Goal: Task Accomplishment & Management: Complete application form

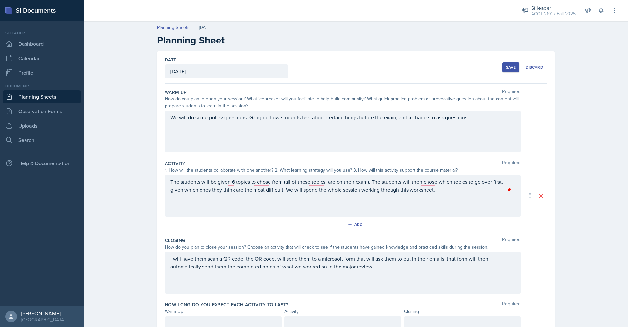
scroll to position [29, 0]
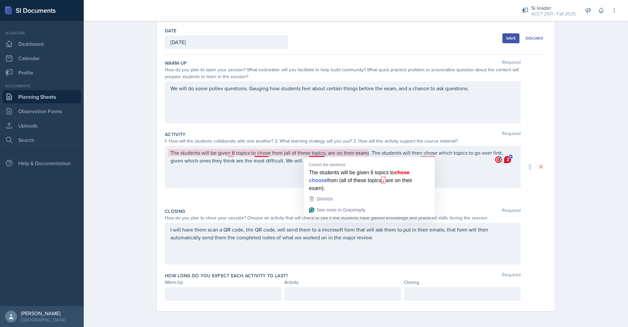
click at [195, 251] on div "I will have them scan a QR code, the QR code, will send them to a microsoft for…" at bounding box center [343, 244] width 356 height 42
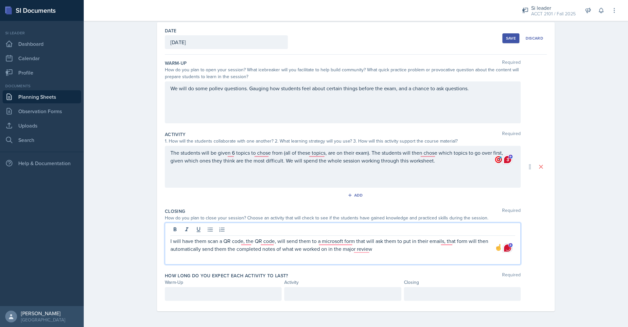
click at [511, 42] on button "Save" at bounding box center [510, 38] width 17 height 10
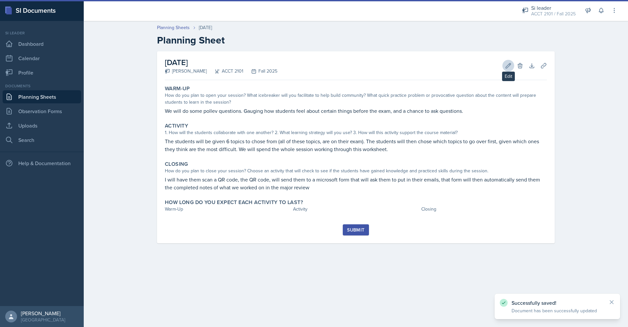
scroll to position [0, 0]
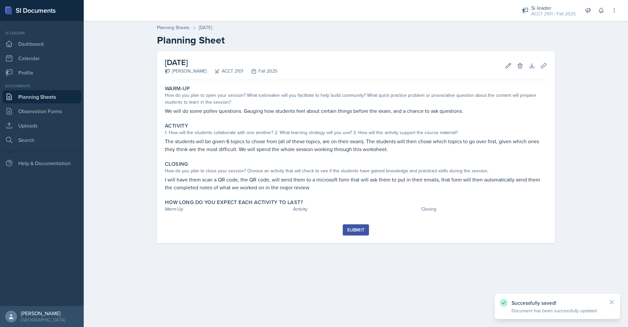
click at [355, 233] on button "Submit" at bounding box center [356, 229] width 26 height 11
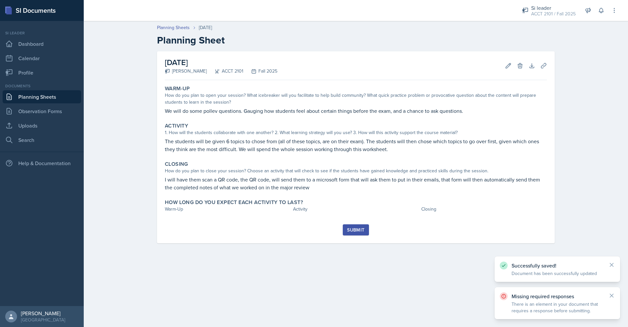
click at [357, 231] on div "Submit" at bounding box center [355, 229] width 17 height 5
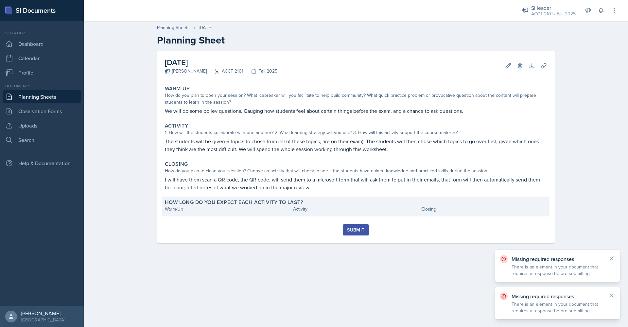
click at [346, 216] on div "How long do you expect each activity to last? Warm-Up Activity Closing" at bounding box center [355, 207] width 387 height 20
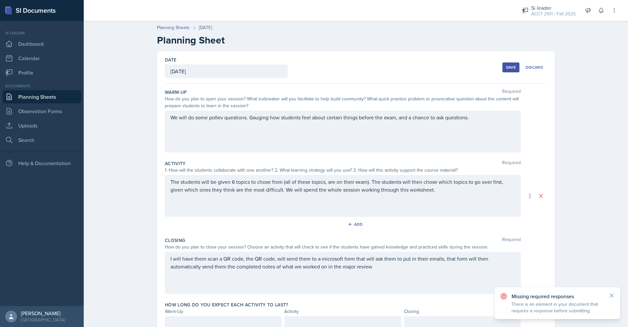
scroll to position [29, 0]
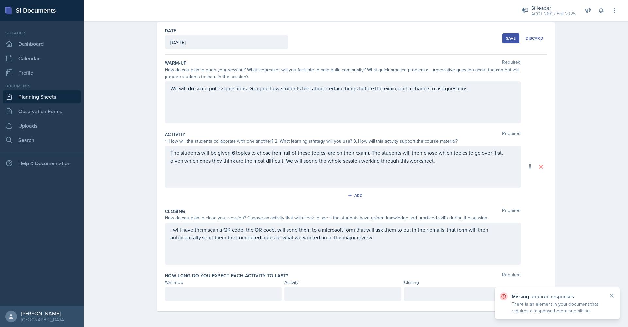
click at [210, 298] on div at bounding box center [223, 294] width 117 height 14
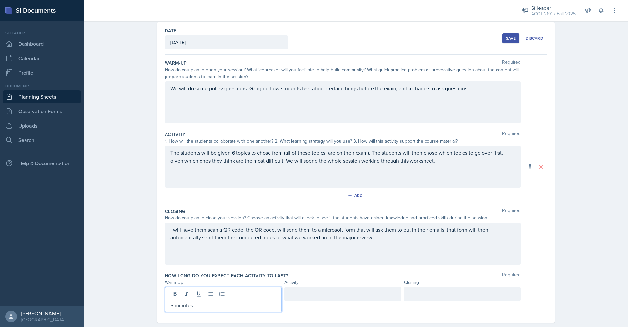
click at [357, 294] on div at bounding box center [342, 294] width 117 height 14
click at [415, 294] on div at bounding box center [462, 294] width 117 height 14
click at [171, 297] on div "5 minutes" at bounding box center [223, 299] width 117 height 25
click at [170, 308] on p "5 minutes" at bounding box center [223, 306] width 106 height 8
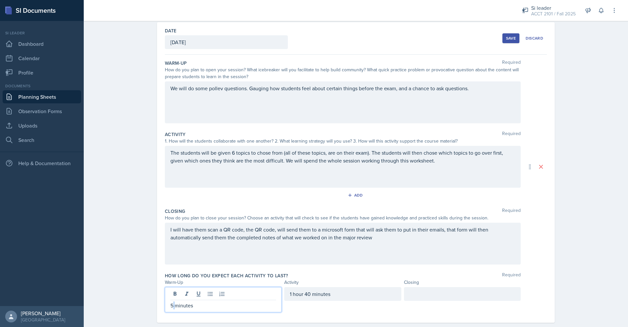
click at [170, 308] on p "5 minutes" at bounding box center [223, 306] width 106 height 8
click at [170, 307] on p "5 minutes" at bounding box center [223, 306] width 106 height 8
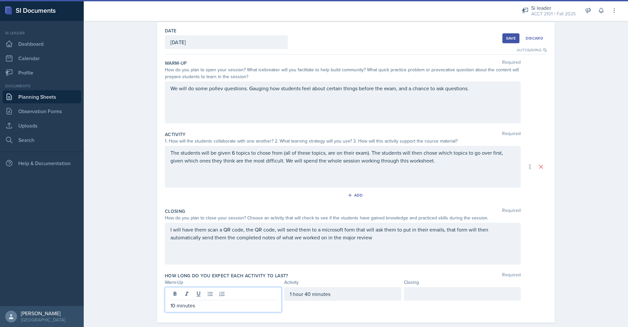
click at [419, 299] on div at bounding box center [462, 294] width 117 height 14
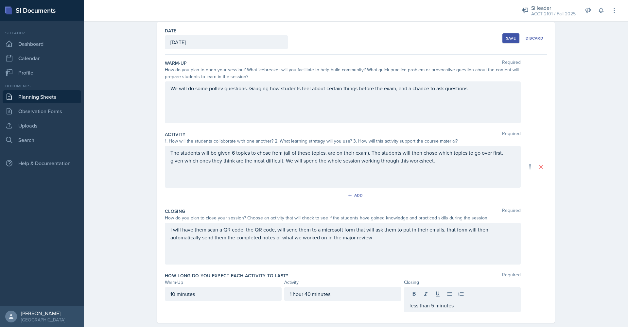
click at [577, 181] on div "Planning Sheets [DATE] Planning Sheet Date [DATE] [DATE] 31 1 2 3 4 5 6 7 8 9 1…" at bounding box center [356, 164] width 544 height 350
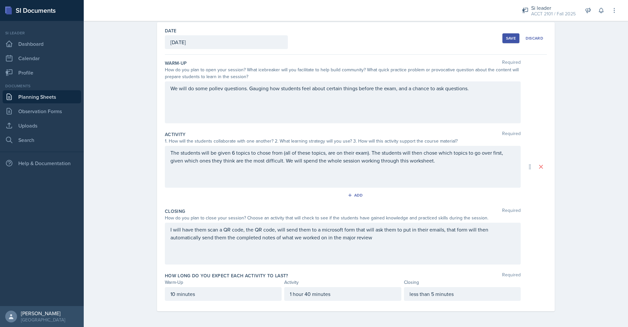
click at [507, 36] on div "Save" at bounding box center [511, 38] width 10 height 5
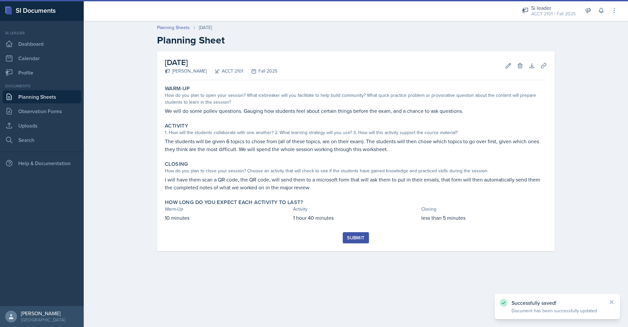
scroll to position [0, 0]
